Goal: Task Accomplishment & Management: Manage account settings

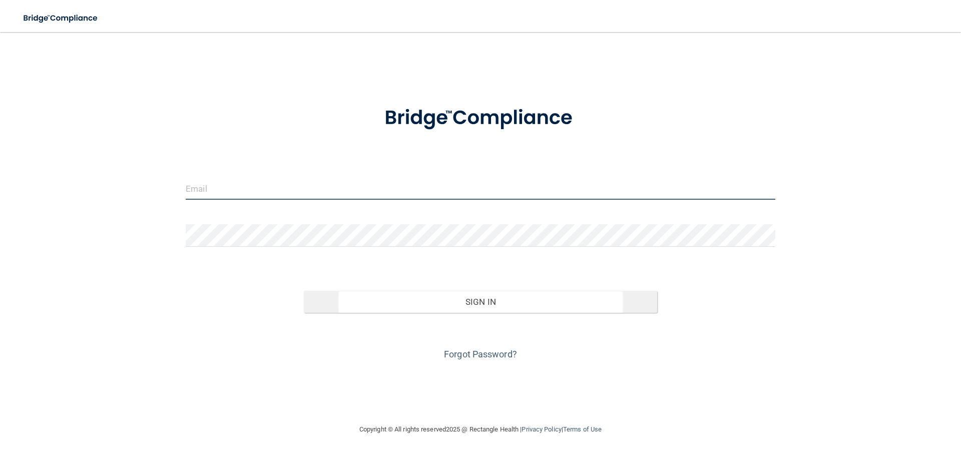
type input "[EMAIL_ADDRESS][DOMAIN_NAME]"
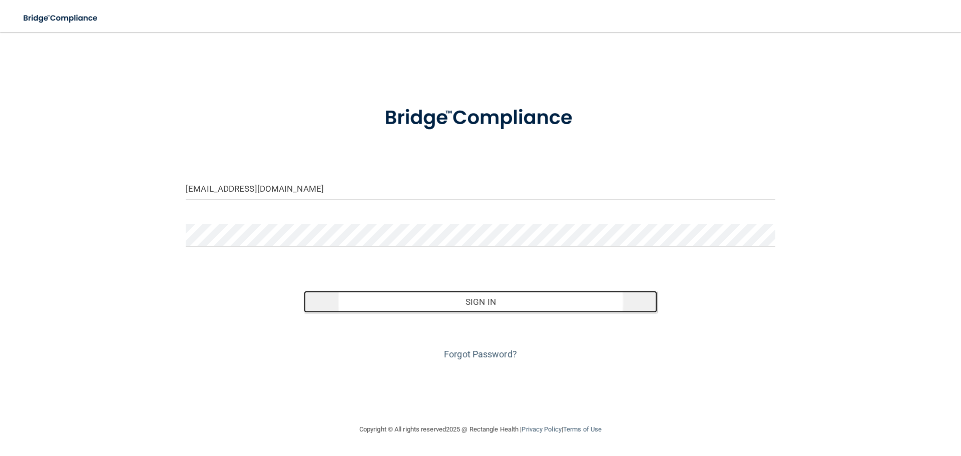
click at [482, 306] on button "Sign In" at bounding box center [481, 302] width 354 height 22
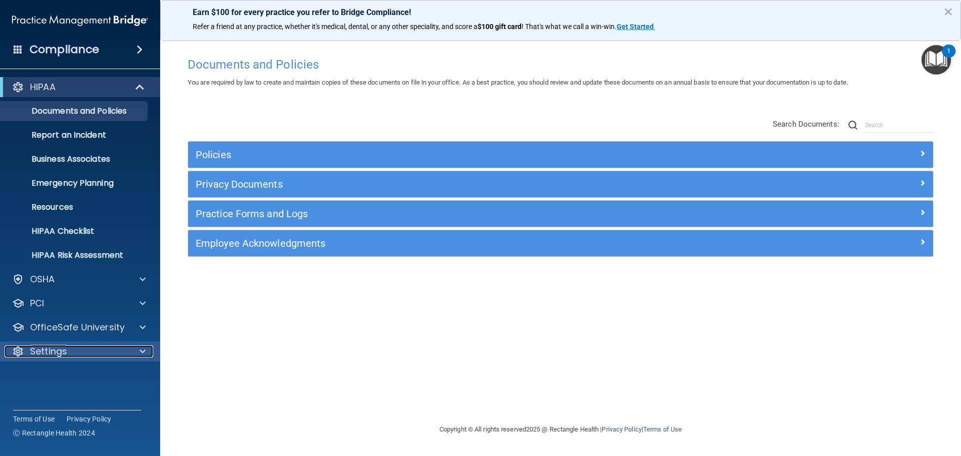
click at [99, 348] on div "Settings" at bounding box center [67, 352] width 124 height 12
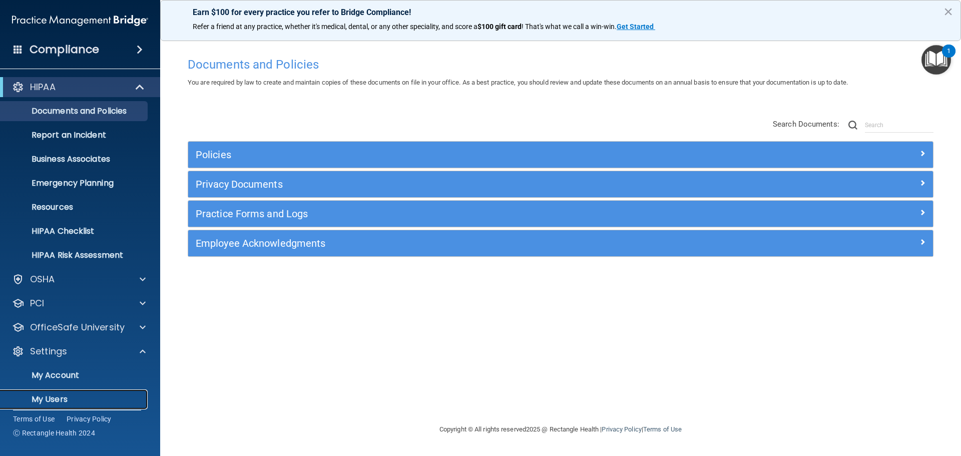
click at [54, 398] on p "My Users" at bounding box center [75, 400] width 137 height 10
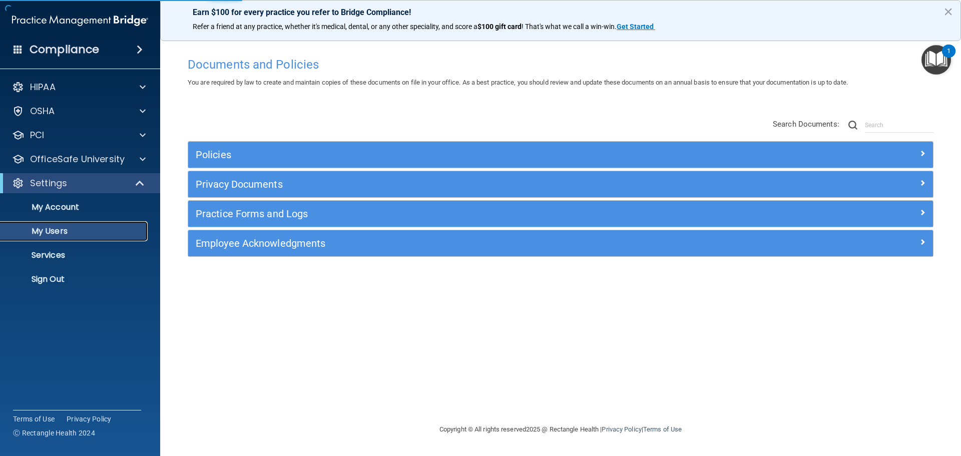
select select "20"
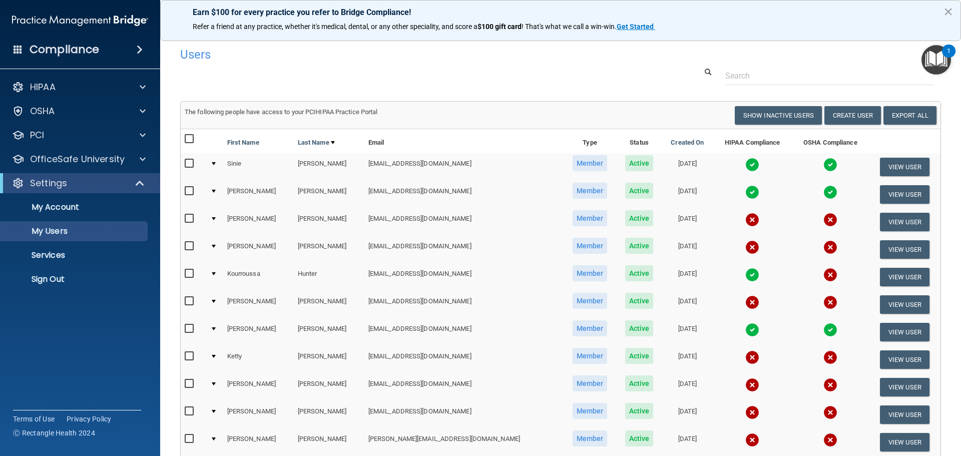
click at [188, 273] on input "checkbox" at bounding box center [191, 274] width 12 height 8
checkbox input "true"
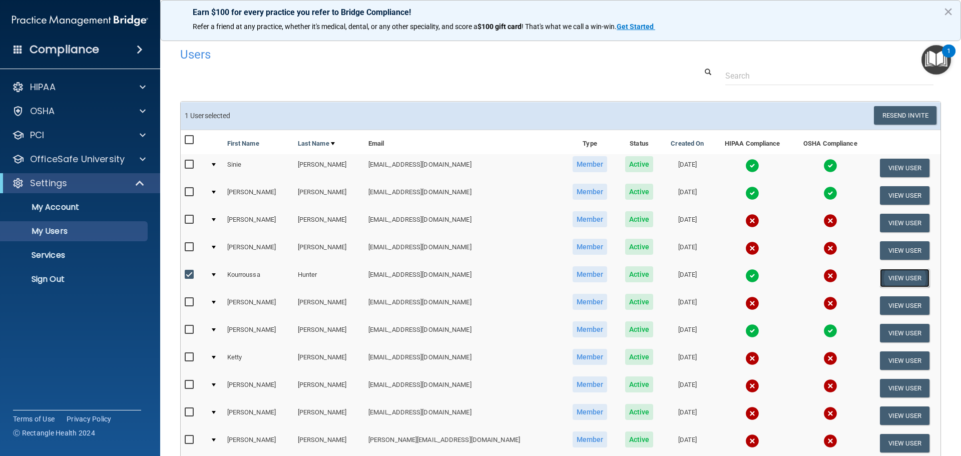
click at [895, 280] on button "View User" at bounding box center [905, 278] width 50 height 19
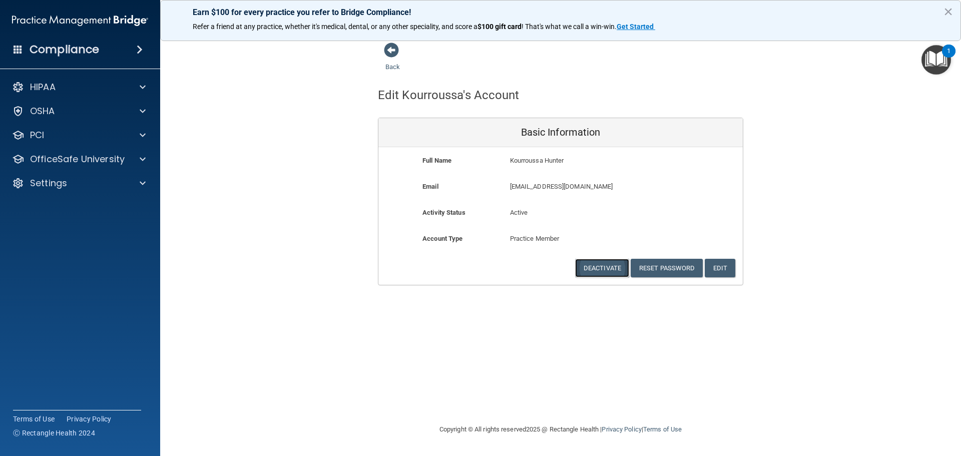
click at [604, 266] on button "Deactivate" at bounding box center [602, 268] width 54 height 19
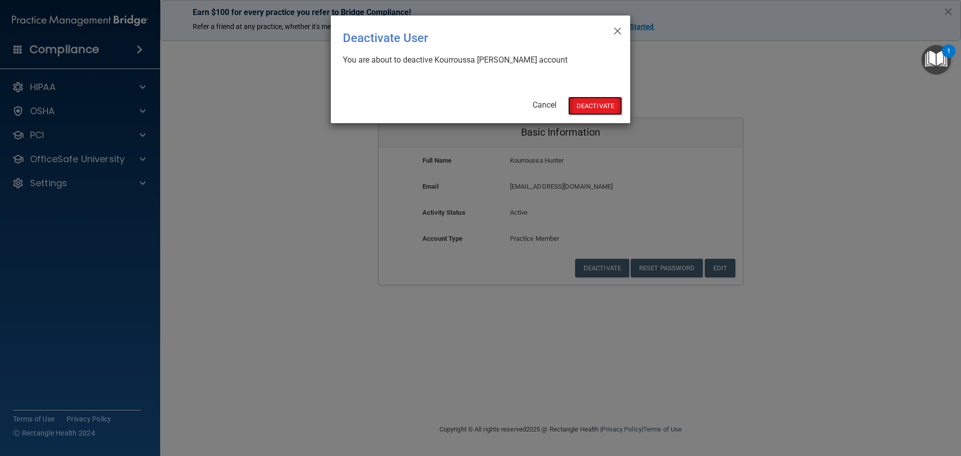
click at [591, 105] on button "Deactivate" at bounding box center [595, 106] width 54 height 19
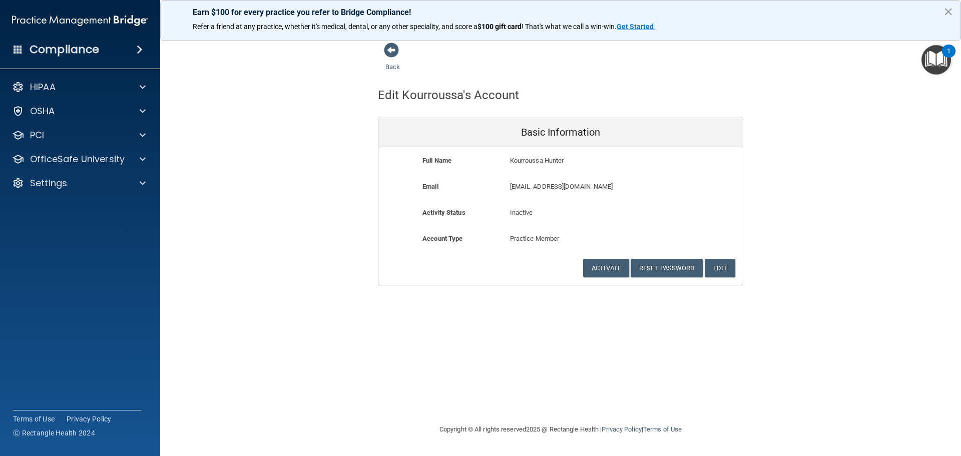
click at [946, 11] on button "×" at bounding box center [949, 12] width 10 height 16
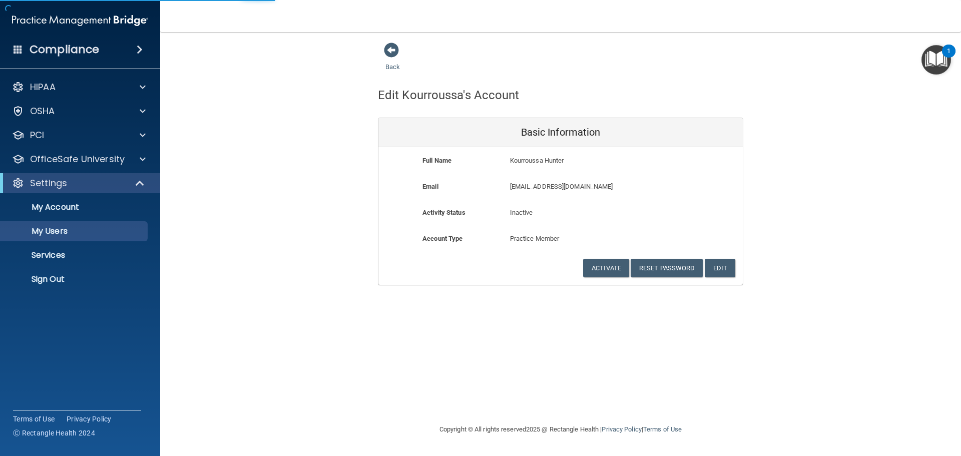
select select "20"
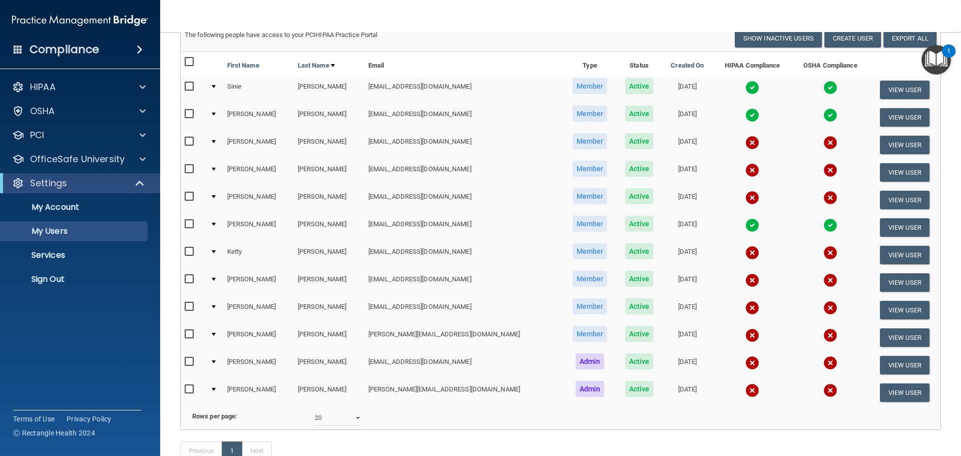
scroll to position [100, 0]
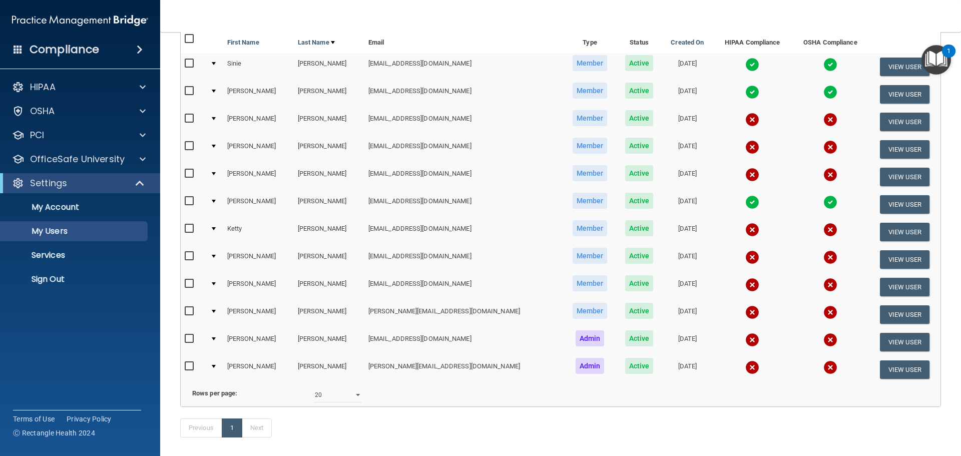
click at [186, 311] on input "checkbox" at bounding box center [191, 311] width 12 height 8
checkbox input "true"
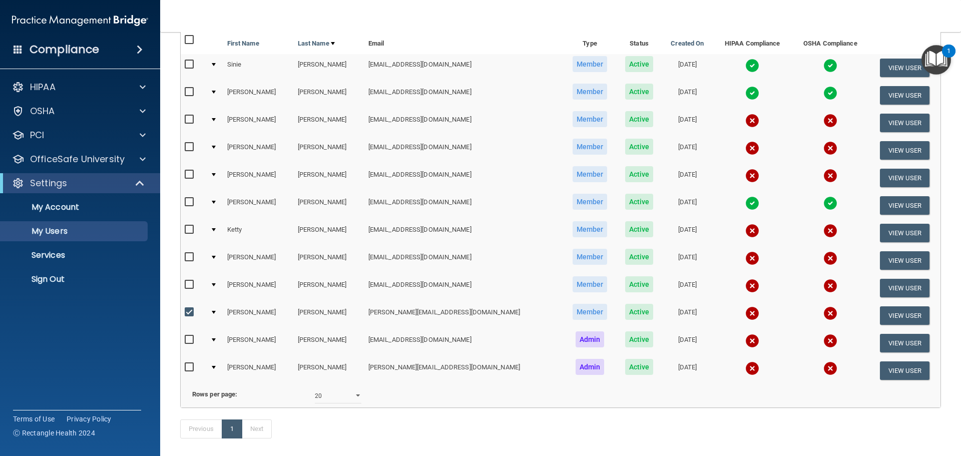
scroll to position [101, 0]
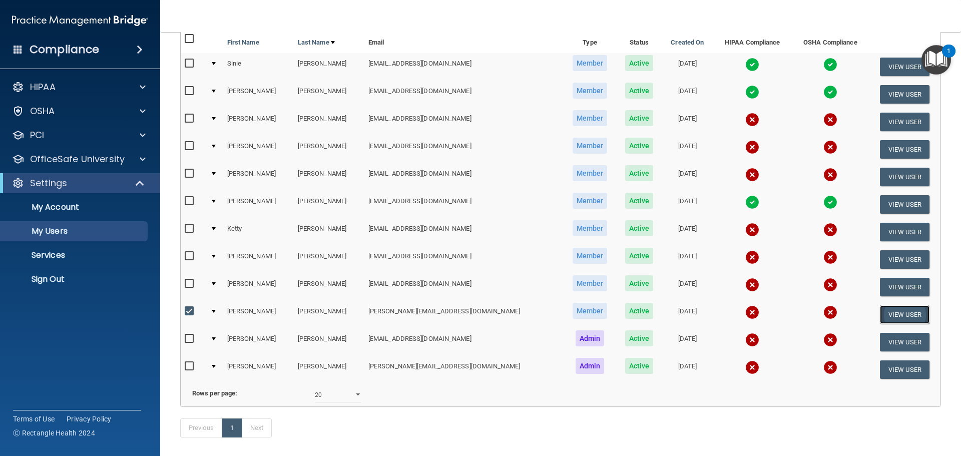
click at [880, 312] on button "View User" at bounding box center [905, 314] width 50 height 19
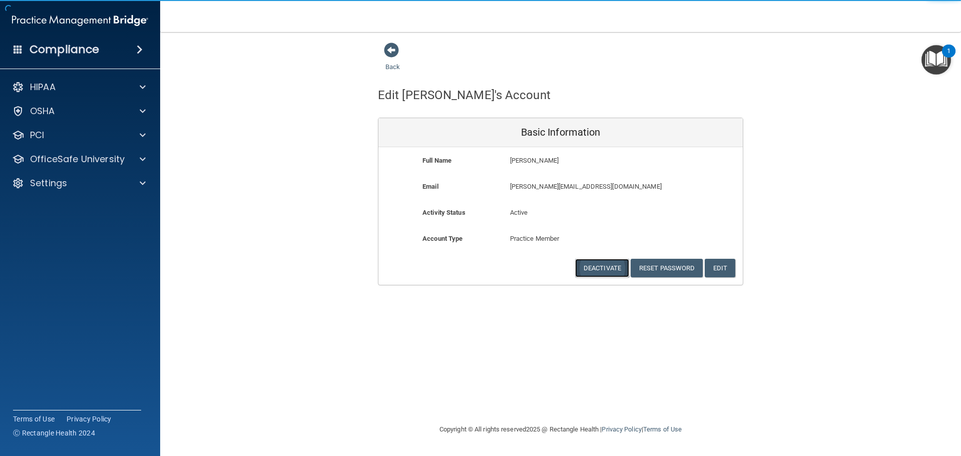
click at [603, 270] on button "Deactivate" at bounding box center [602, 268] width 54 height 19
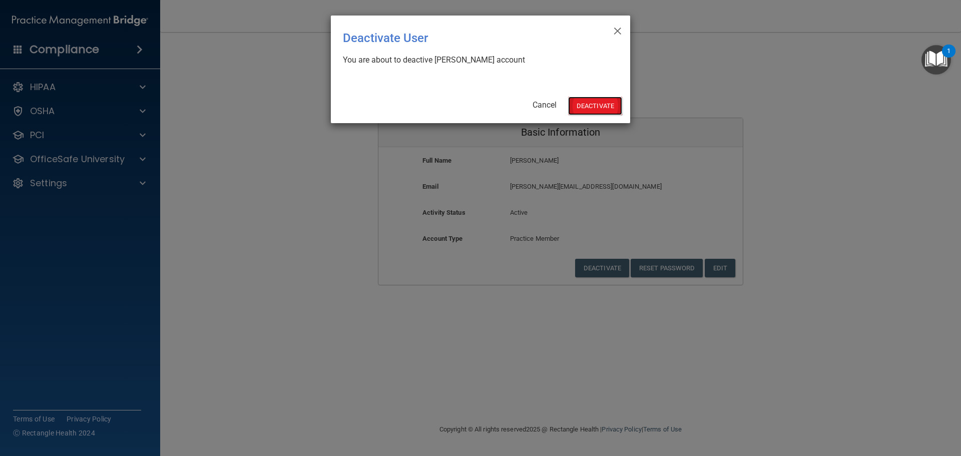
click at [608, 103] on button "Deactivate" at bounding box center [595, 106] width 54 height 19
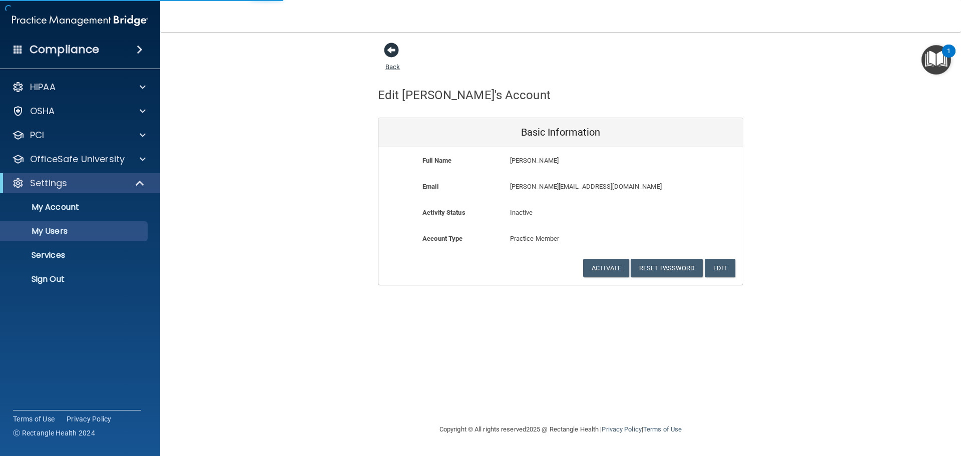
select select "20"
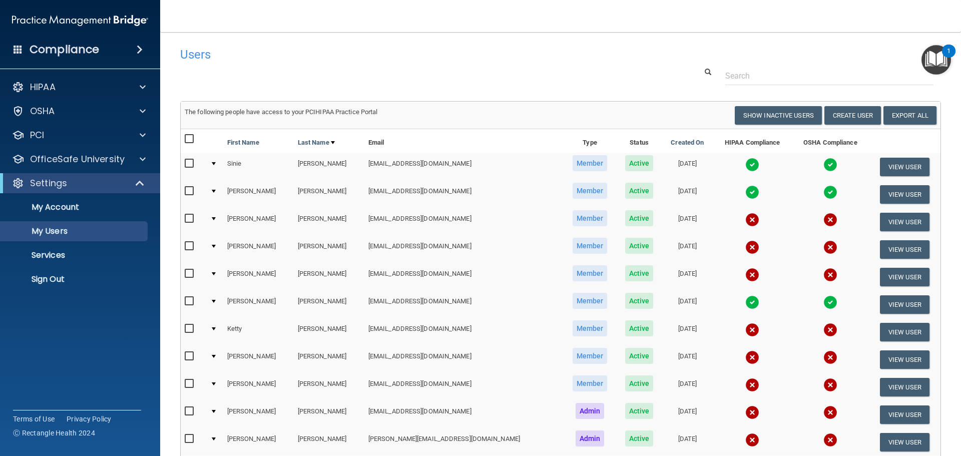
scroll to position [50, 0]
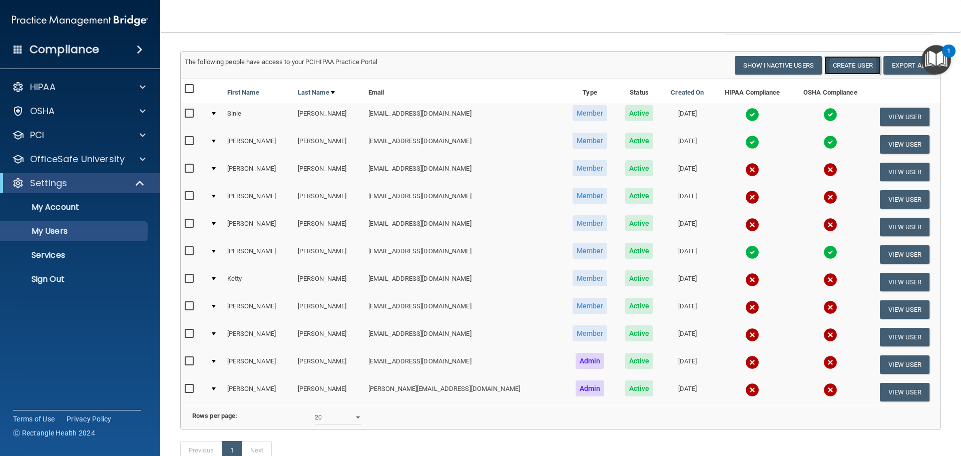
click at [846, 61] on button "Create User" at bounding box center [853, 65] width 57 height 19
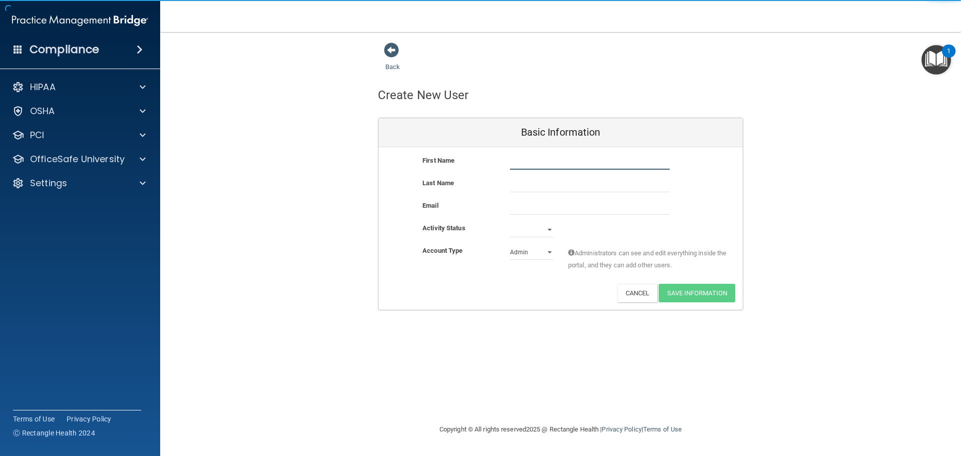
click at [536, 163] on input "text" at bounding box center [590, 162] width 160 height 15
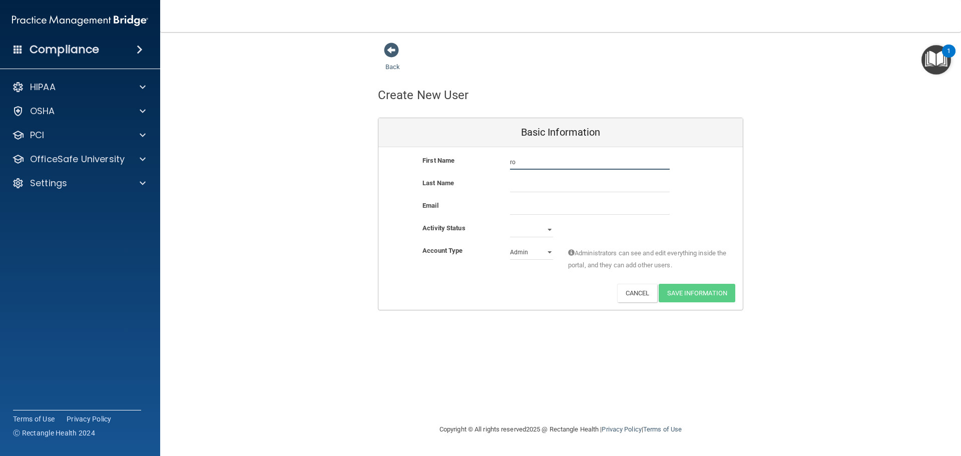
type input "r"
type input "Robert"
click at [522, 183] on input "text" at bounding box center [590, 184] width 160 height 15
type input "Manokey"
click at [549, 231] on select "Active Inactive" at bounding box center [531, 229] width 43 height 15
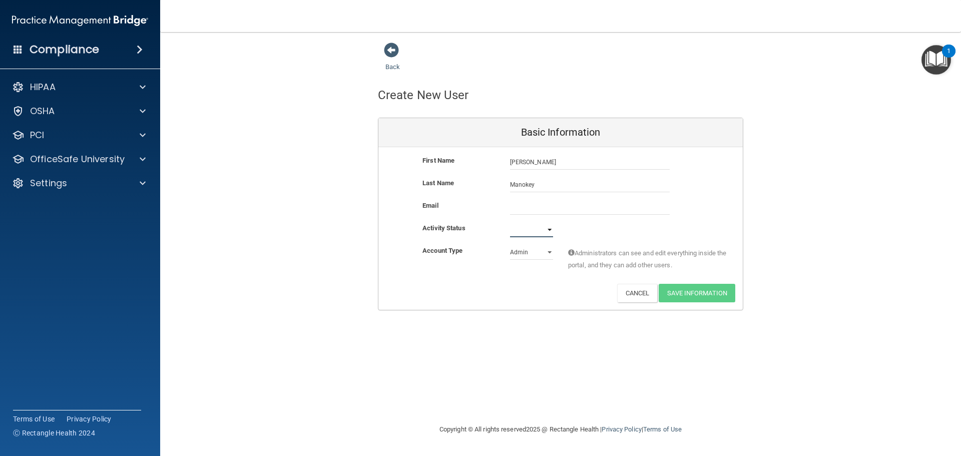
select select "active"
click at [510, 222] on select "Active Inactive" at bounding box center [531, 229] width 43 height 15
click at [546, 253] on select "Admin Member" at bounding box center [531, 252] width 43 height 15
select select "practice_member"
click at [510, 245] on select "Admin Member" at bounding box center [531, 252] width 43 height 15
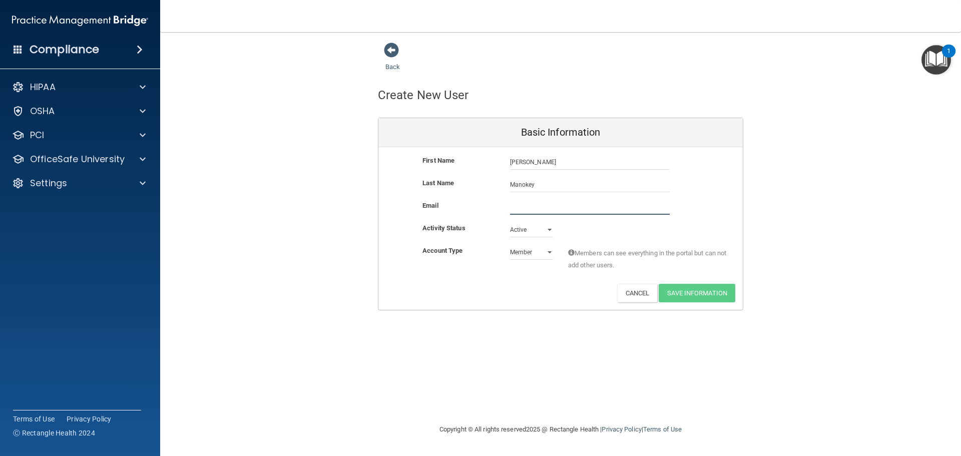
click at [530, 204] on input "email" at bounding box center [590, 207] width 160 height 15
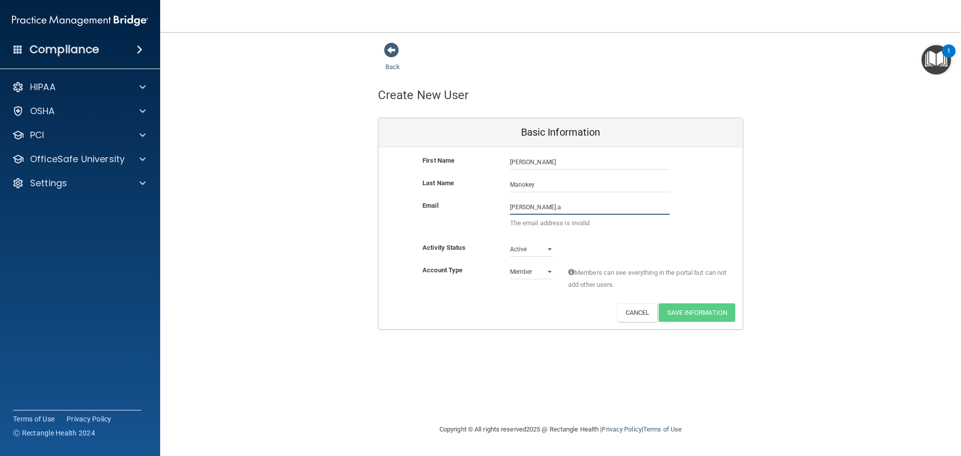
type input "robert.alonzo2002@gmail.com"
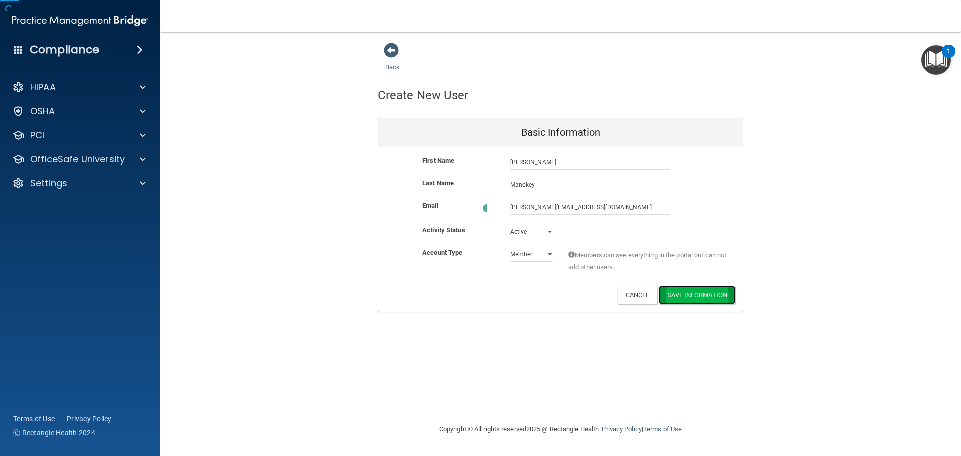
click at [704, 289] on button "Save Information" at bounding box center [697, 295] width 77 height 19
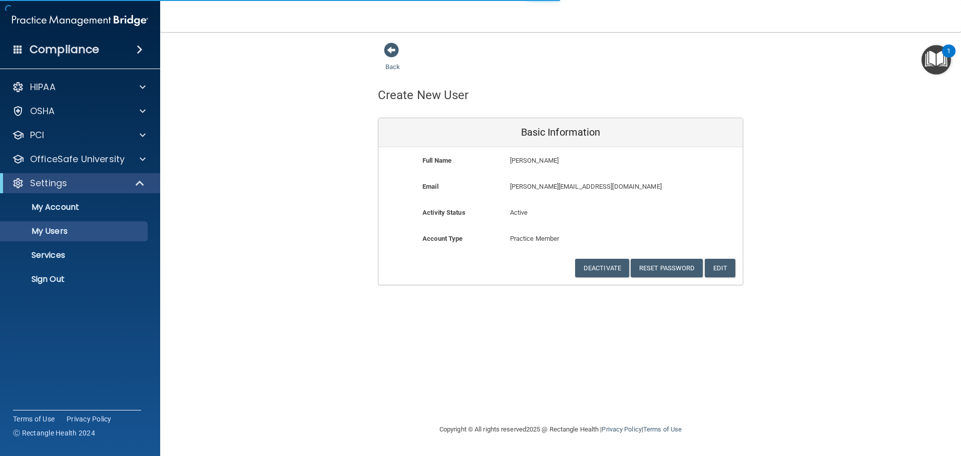
select select "20"
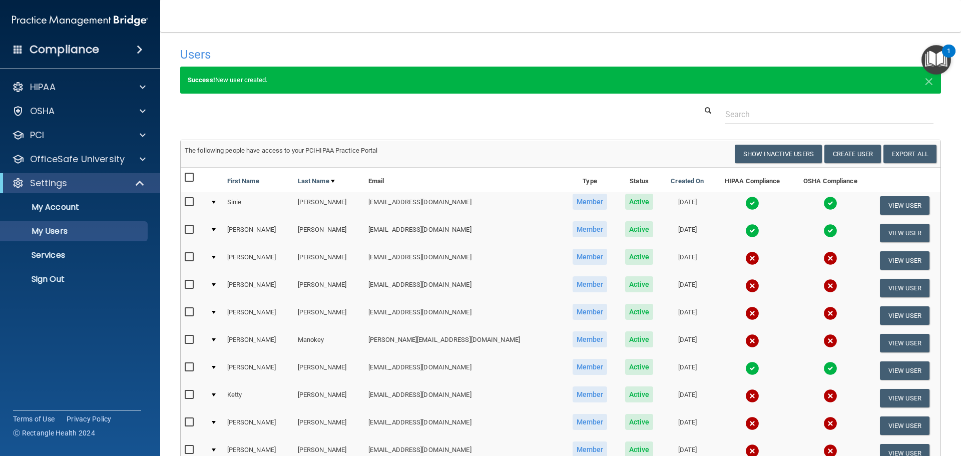
click at [188, 336] on input "checkbox" at bounding box center [191, 340] width 12 height 8
checkbox input "true"
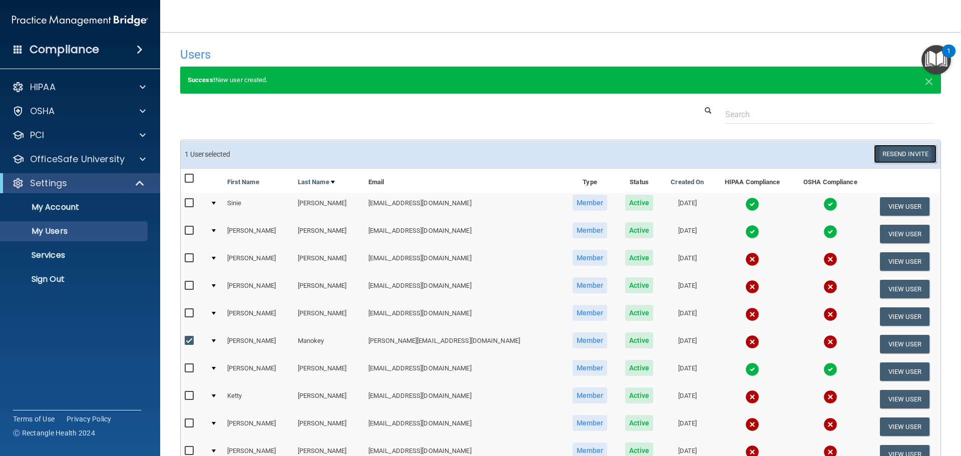
click at [910, 156] on button "Resend Invite" at bounding box center [905, 154] width 63 height 19
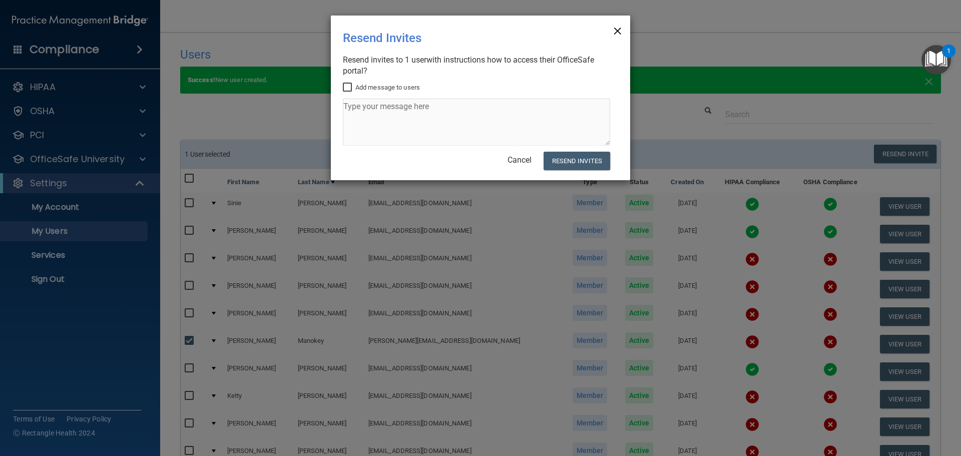
click at [618, 29] on span "×" at bounding box center [617, 30] width 9 height 20
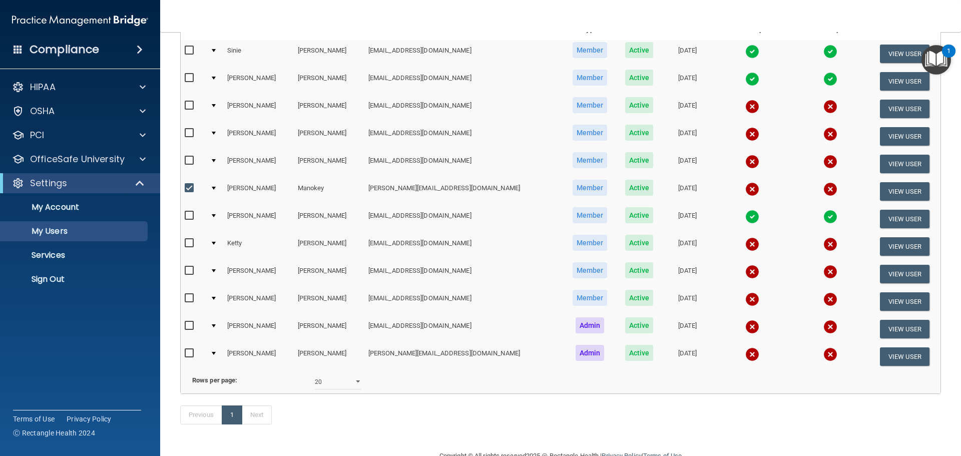
scroll to position [192, 0]
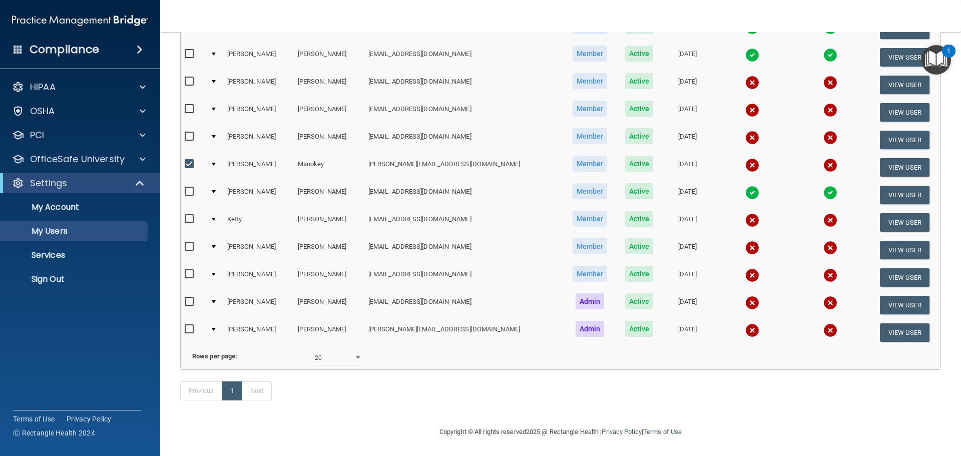
click at [187, 325] on input "checkbox" at bounding box center [191, 329] width 12 height 8
checkbox input "true"
click at [190, 270] on input "checkbox" at bounding box center [191, 274] width 12 height 8
checkbox input "true"
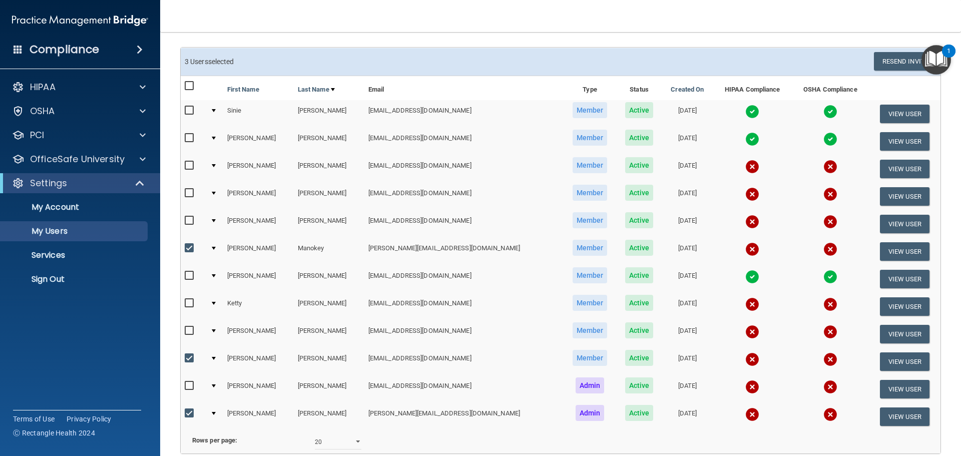
scroll to position [92, 0]
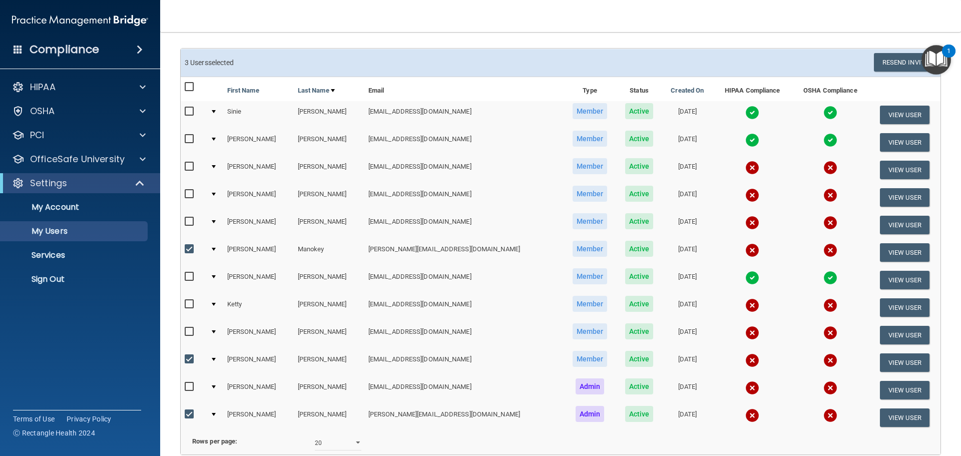
click at [188, 164] on input "checkbox" at bounding box center [191, 167] width 12 height 8
checkbox input "true"
click at [189, 193] on input "checkbox" at bounding box center [191, 194] width 12 height 8
checkbox input "true"
click at [192, 221] on input "checkbox" at bounding box center [191, 222] width 12 height 8
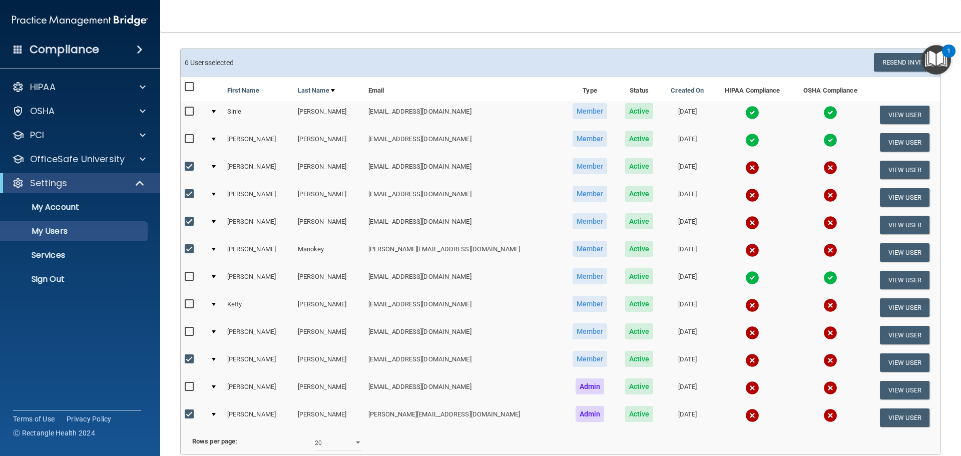
click at [192, 221] on input "checkbox" at bounding box center [191, 222] width 12 height 8
click at [192, 220] on input "checkbox" at bounding box center [191, 222] width 12 height 8
checkbox input "true"
click at [190, 303] on input "checkbox" at bounding box center [191, 304] width 12 height 8
checkbox input "true"
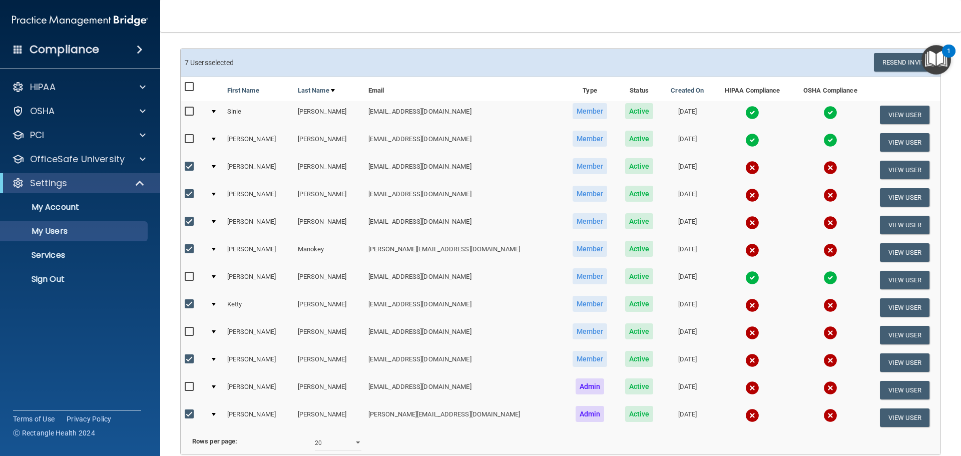
click at [186, 334] on input "checkbox" at bounding box center [191, 332] width 12 height 8
checkbox input "true"
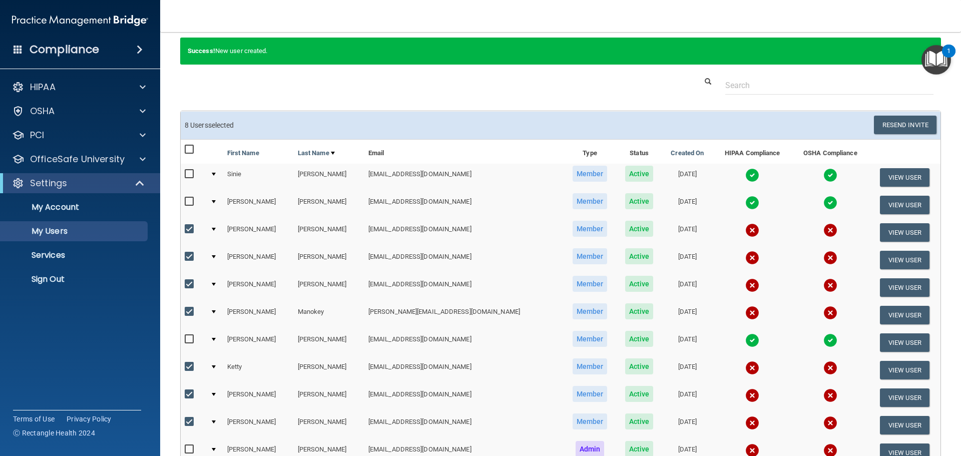
scroll to position [0, 0]
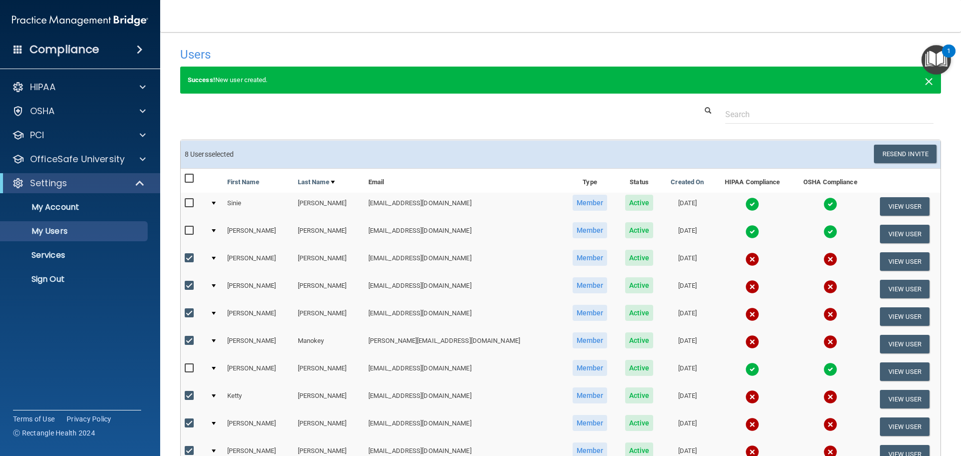
click at [925, 82] on span "×" at bounding box center [929, 80] width 9 height 20
select select "20"
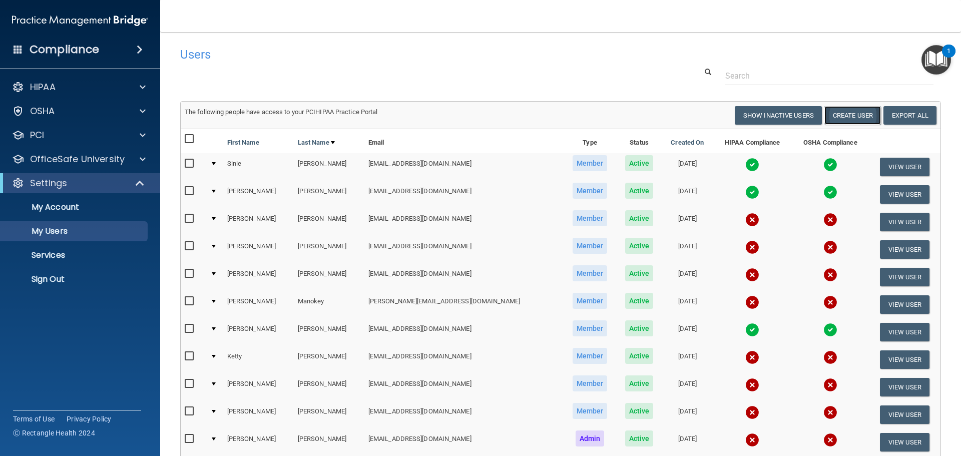
click at [846, 114] on button "Create User" at bounding box center [853, 115] width 57 height 19
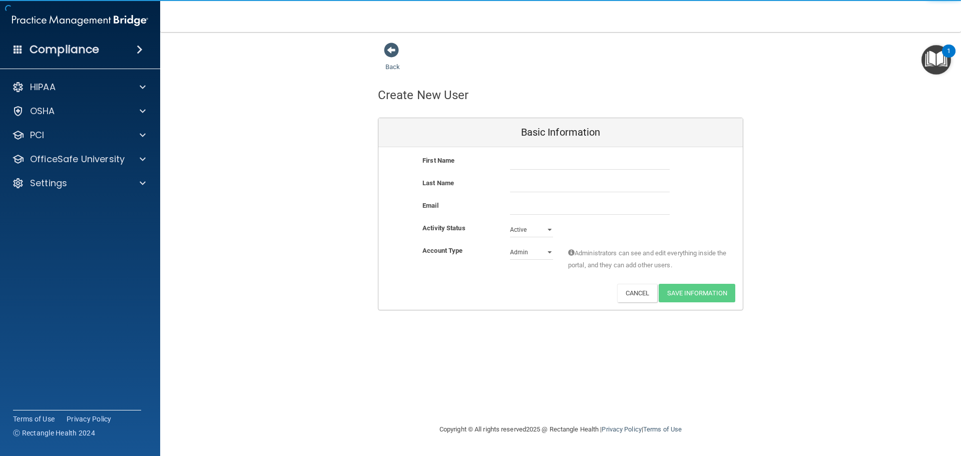
click at [520, 151] on div "First Name Last Name Email Activity Status Active Active Inactive Account Type …" at bounding box center [561, 228] width 365 height 163
click at [522, 161] on input "text" at bounding box center [590, 162] width 160 height 15
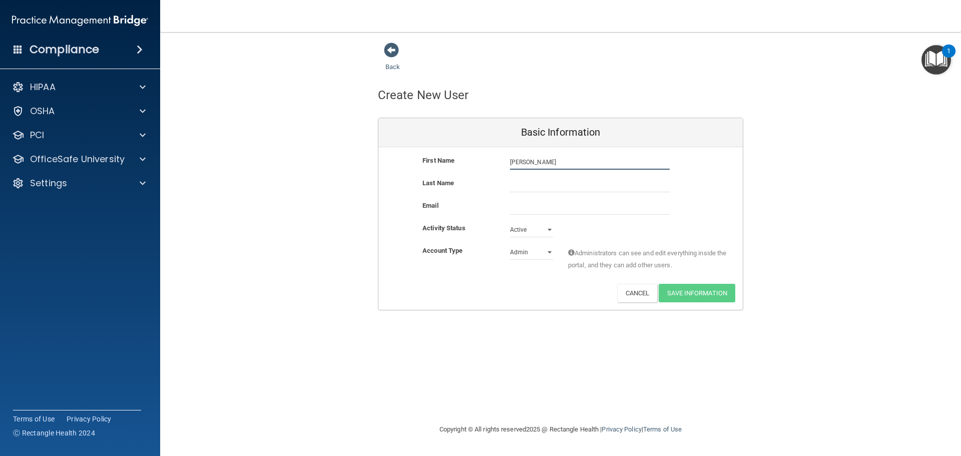
type input "Zakiya"
click at [536, 183] on input "text" at bounding box center [590, 184] width 160 height 15
type input "Taylor"
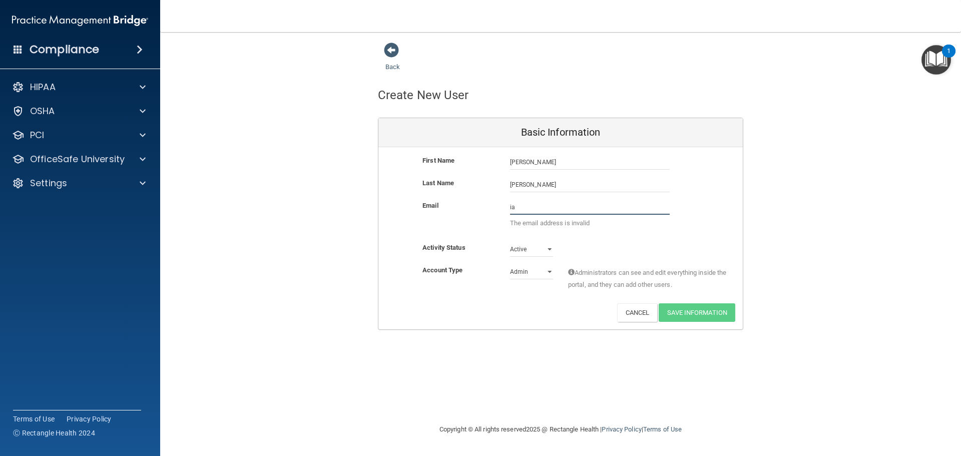
type input "i"
type input "kia3taylor@gmail.com"
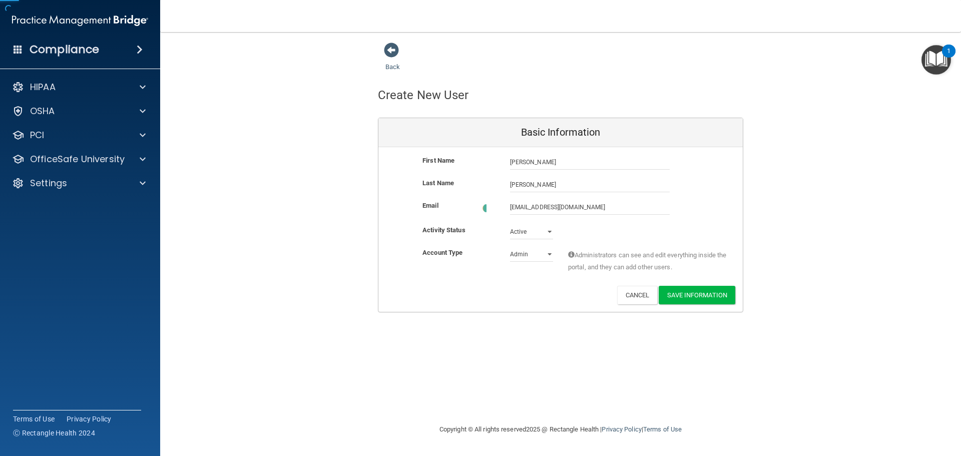
click at [553, 250] on div "Admin Member" at bounding box center [532, 254] width 58 height 15
click at [551, 252] on select "Admin Member" at bounding box center [531, 252] width 43 height 15
select select "practice_member"
click at [510, 245] on select "Admin Member" at bounding box center [531, 252] width 43 height 15
click at [707, 293] on button "Save Information" at bounding box center [697, 293] width 77 height 19
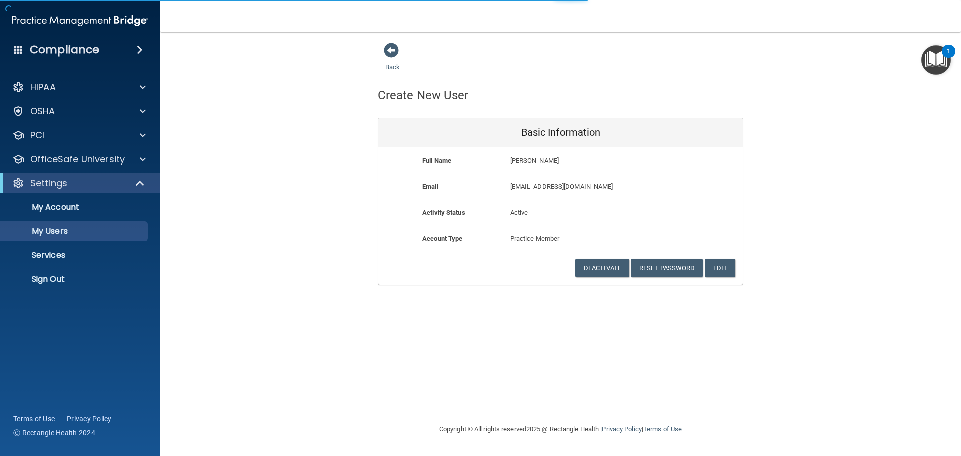
select select "20"
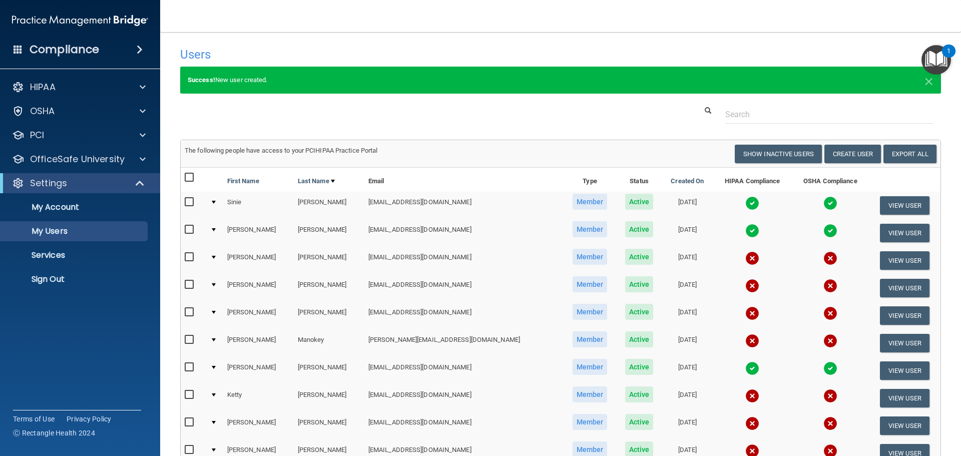
click at [188, 255] on input "checkbox" at bounding box center [191, 257] width 12 height 8
checkbox input "true"
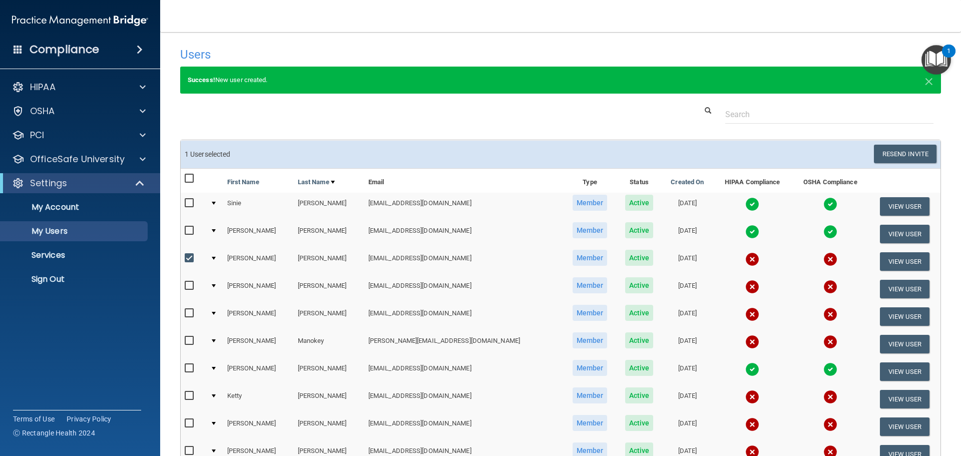
click at [191, 285] on input "checkbox" at bounding box center [191, 286] width 12 height 8
checkbox input "true"
click at [188, 314] on input "checkbox" at bounding box center [191, 313] width 12 height 8
checkbox input "true"
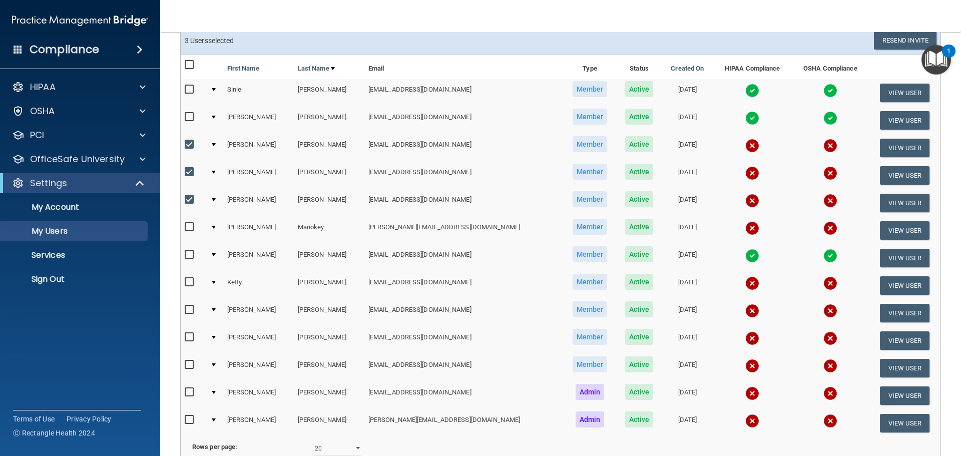
scroll to position [150, 0]
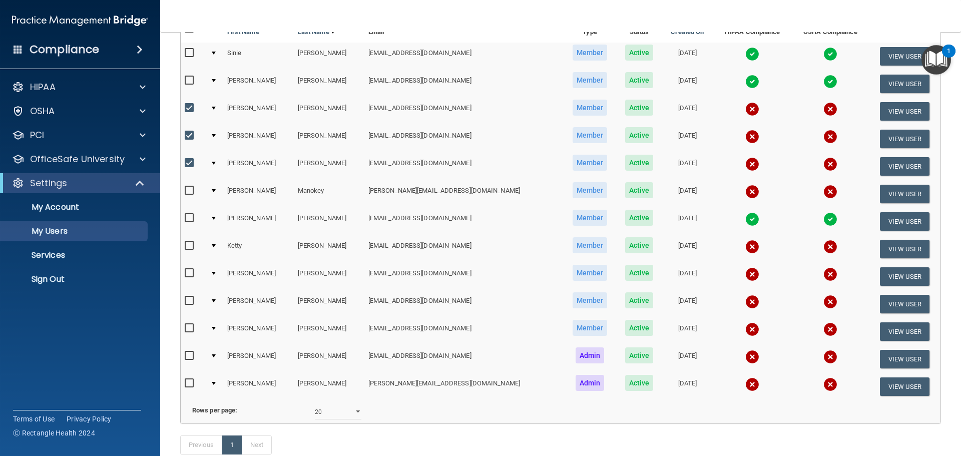
click at [189, 192] on input "checkbox" at bounding box center [191, 191] width 12 height 8
checkbox input "true"
click at [189, 246] on input "checkbox" at bounding box center [191, 246] width 12 height 8
checkbox input "true"
click at [187, 277] on label at bounding box center [191, 273] width 13 height 12
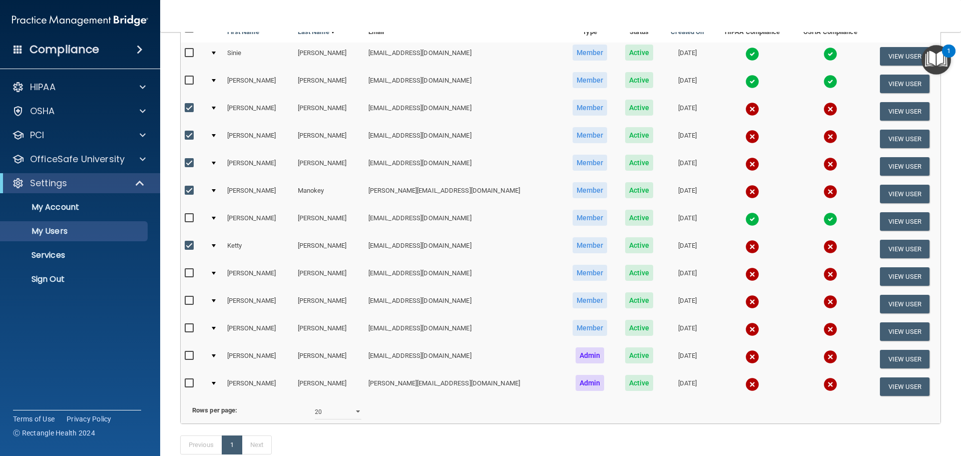
click at [187, 277] on input "checkbox" at bounding box center [191, 273] width 12 height 8
checkbox input "true"
click at [188, 304] on input "checkbox" at bounding box center [191, 301] width 12 height 8
checkbox input "true"
click at [186, 327] on input "checkbox" at bounding box center [191, 328] width 12 height 8
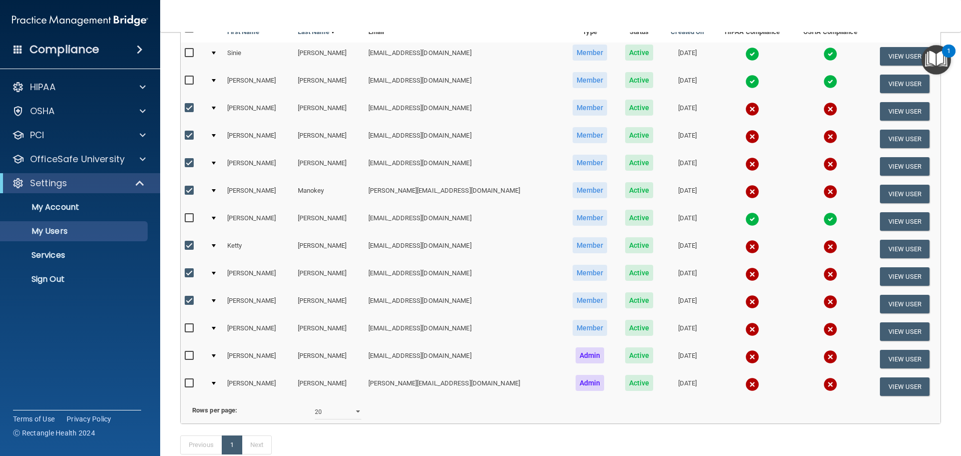
checkbox input "true"
click at [192, 386] on input "checkbox" at bounding box center [191, 384] width 12 height 8
checkbox input "true"
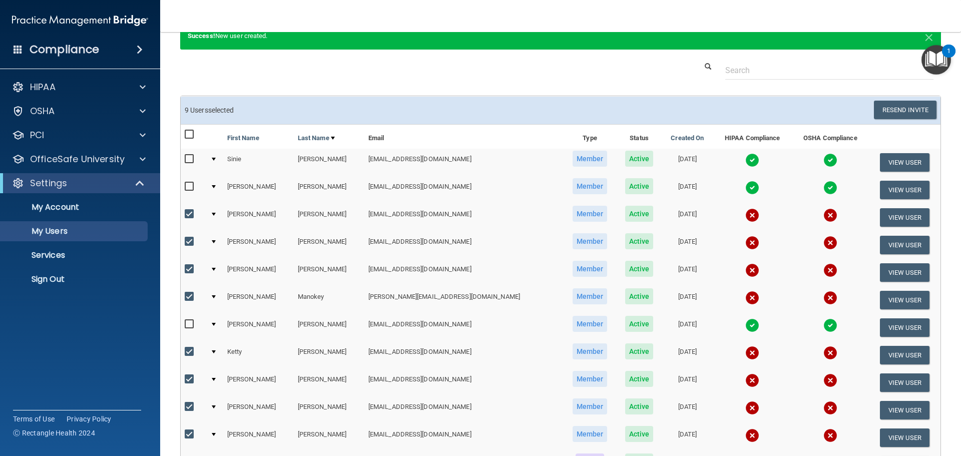
scroll to position [0, 0]
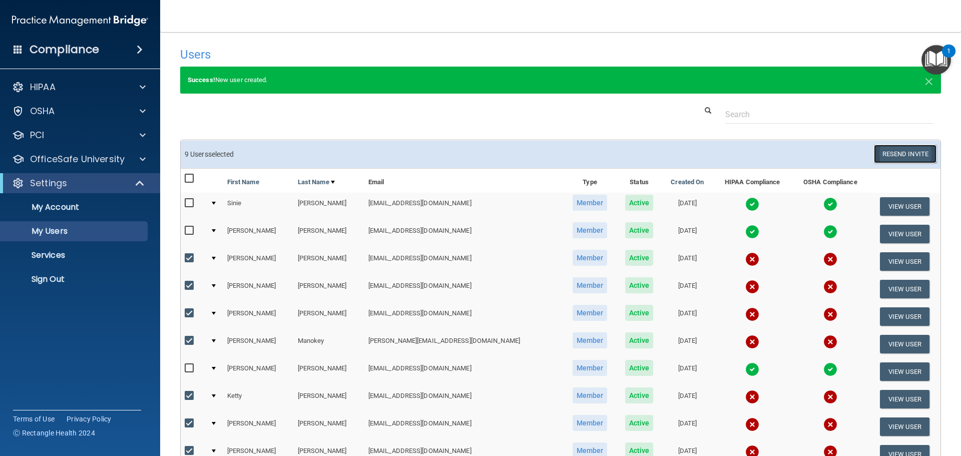
click at [892, 150] on button "Resend Invite" at bounding box center [905, 154] width 63 height 19
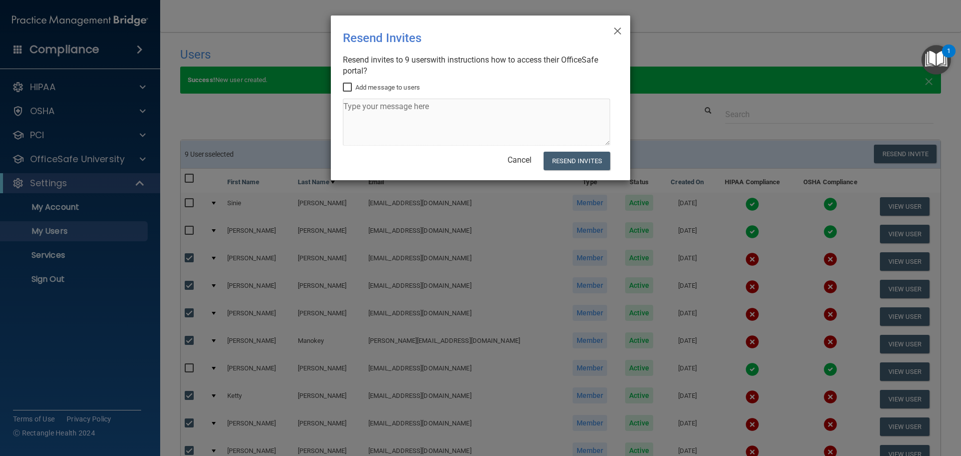
click at [348, 87] on input "Add message to users" at bounding box center [349, 88] width 12 height 8
checkbox input "true"
click at [372, 112] on textarea at bounding box center [476, 122] width 267 height 47
type textarea "This is the information for tomorrow's meeting to be HIPPA and PCI and OSHA com…"
click at [577, 162] on button "Resend Invites" at bounding box center [577, 161] width 67 height 19
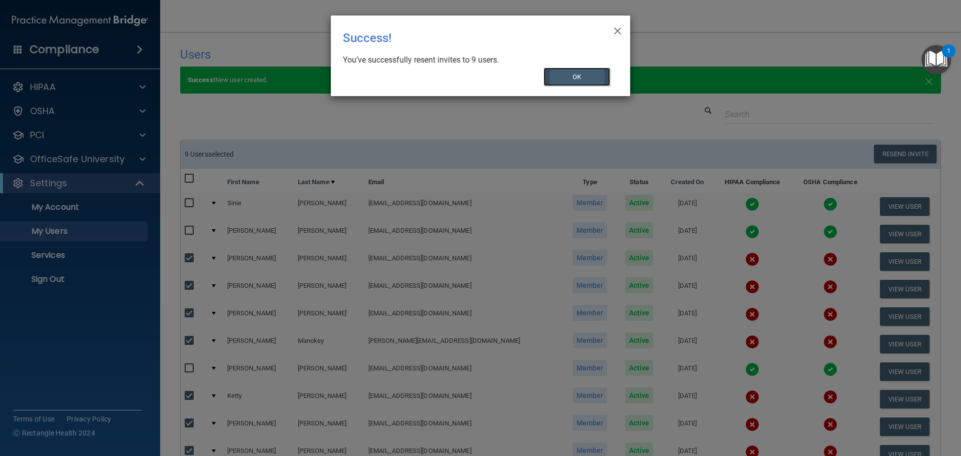
click at [586, 76] on button "OK" at bounding box center [577, 77] width 67 height 19
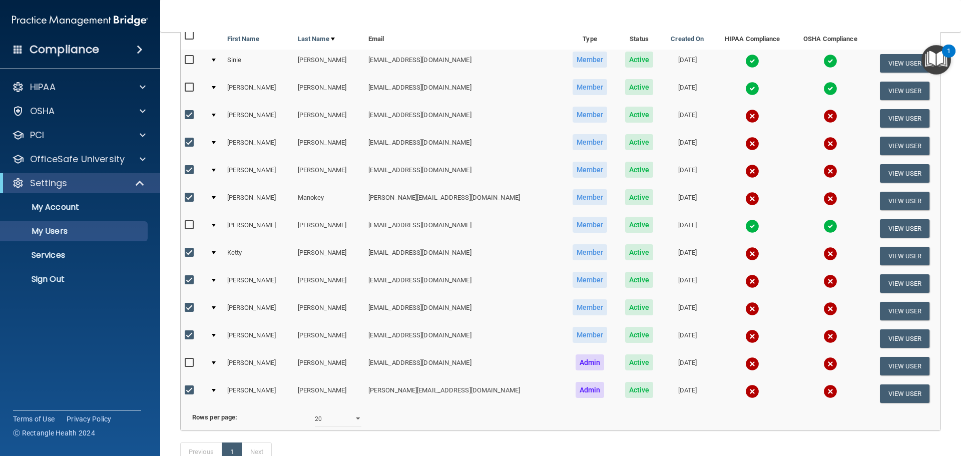
scroll to position [150, 0]
